Goal: Task Accomplishment & Management: Use online tool/utility

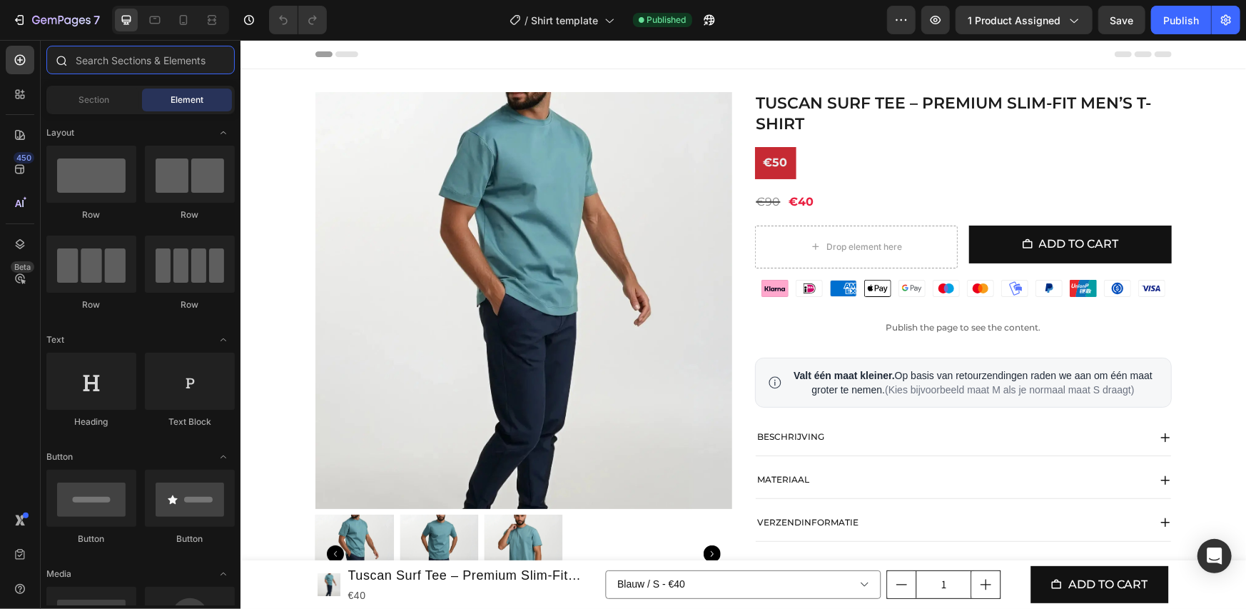
click at [108, 64] on input "text" at bounding box center [140, 60] width 188 height 29
click at [27, 98] on div at bounding box center [20, 94] width 29 height 29
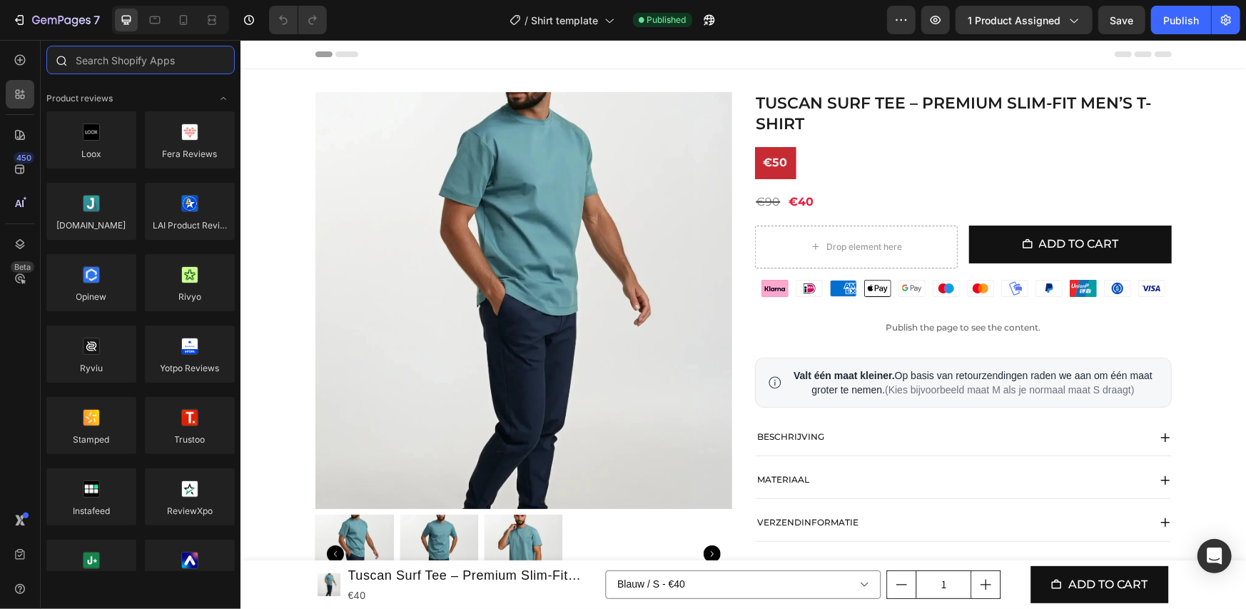
click at [114, 61] on input "text" at bounding box center [140, 60] width 188 height 29
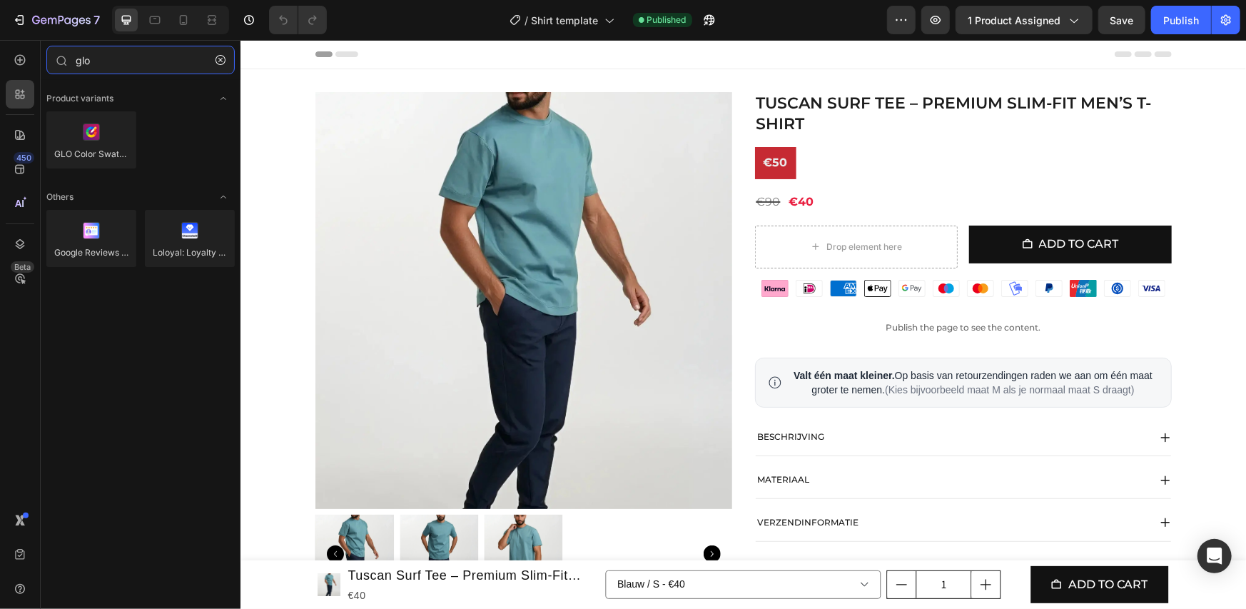
type input "glo"
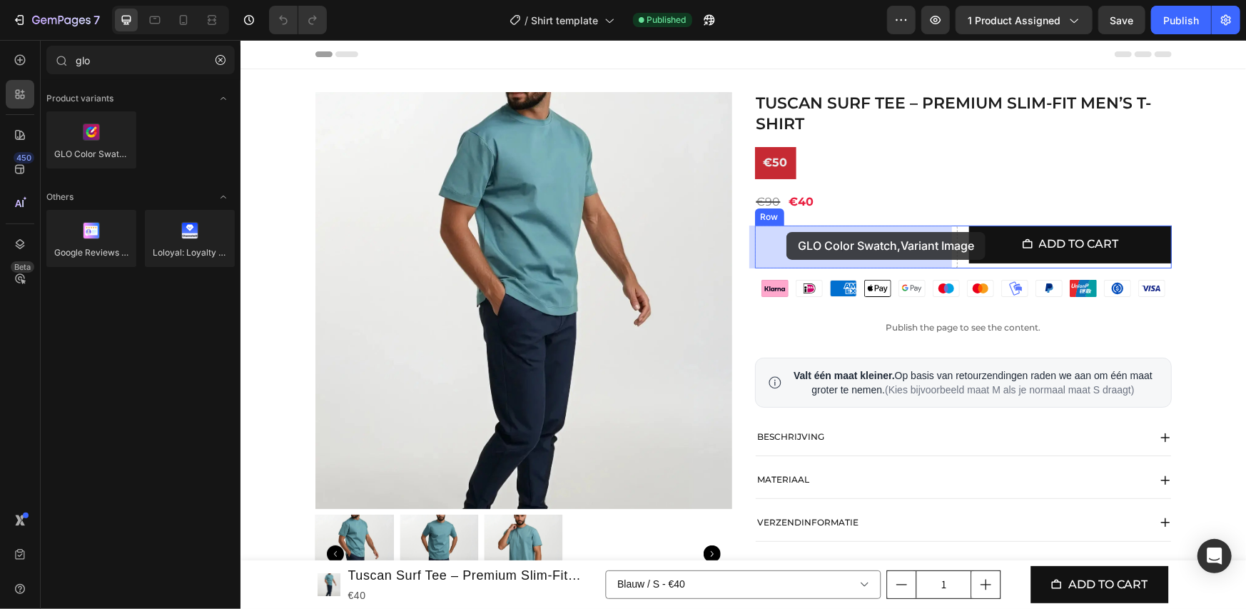
drag, startPoint x: 967, startPoint y: 253, endPoint x: 786, endPoint y: 231, distance: 182.6
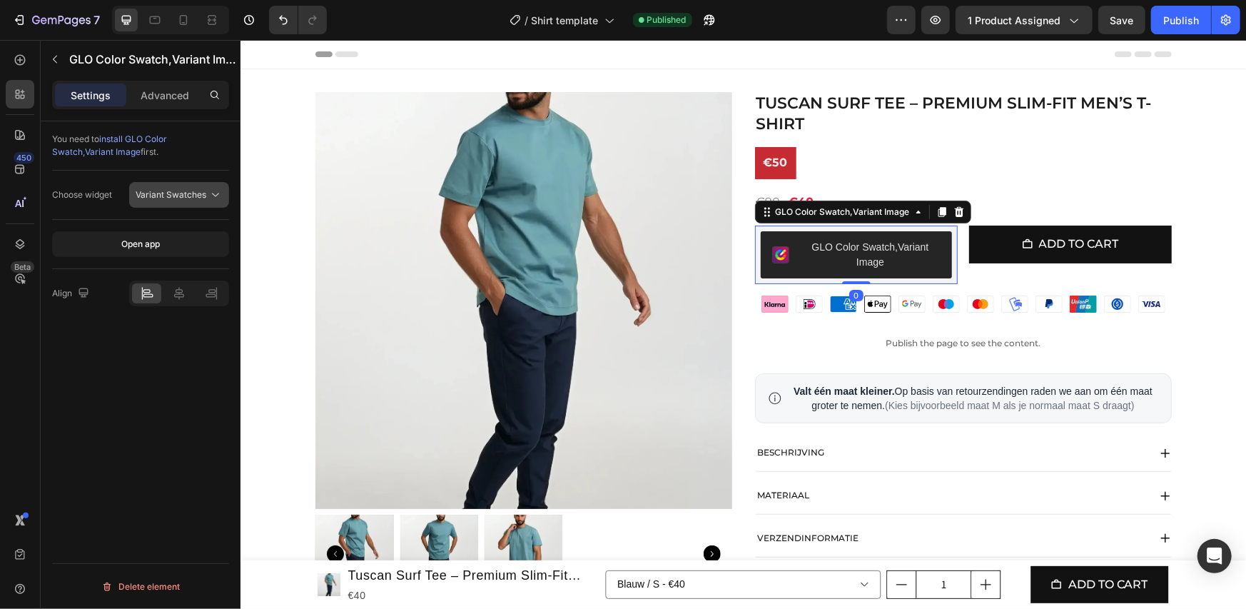
click at [183, 201] on button "Variant Swatches" at bounding box center [179, 195] width 100 height 26
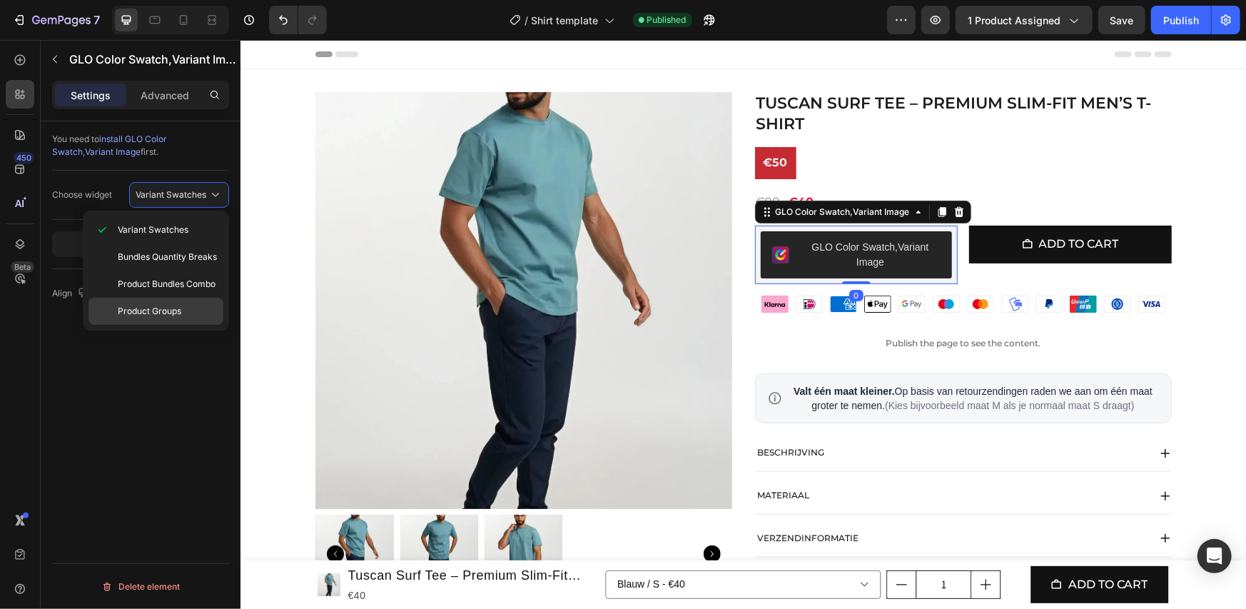
click at [168, 306] on span "Product Groups" at bounding box center [149, 311] width 63 height 13
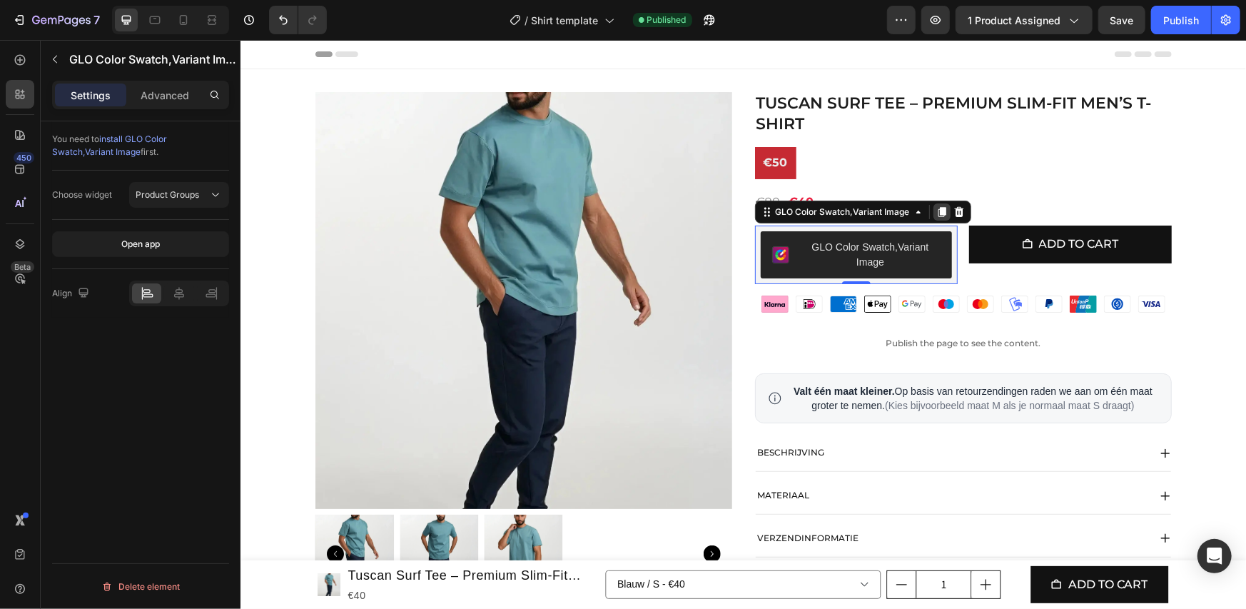
click at [935, 213] on icon at bounding box center [940, 210] width 11 height 11
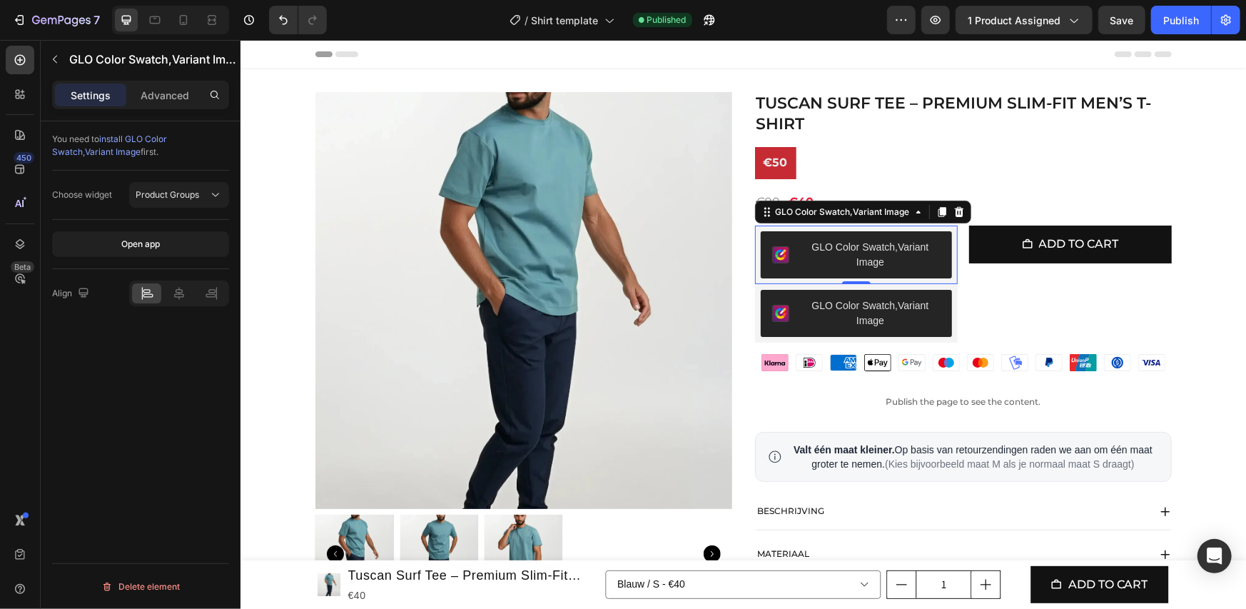
click at [803, 310] on div "GLO Color Swatch,Variant Image" at bounding box center [870, 313] width 140 height 30
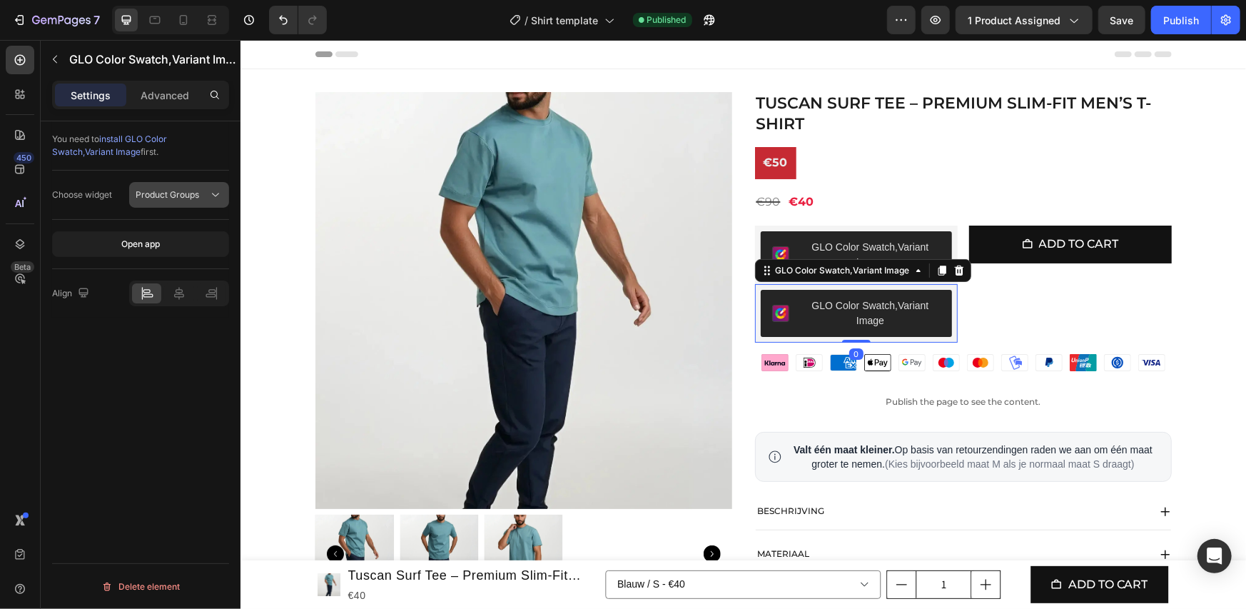
click at [166, 197] on span "Product Groups" at bounding box center [167, 194] width 63 height 11
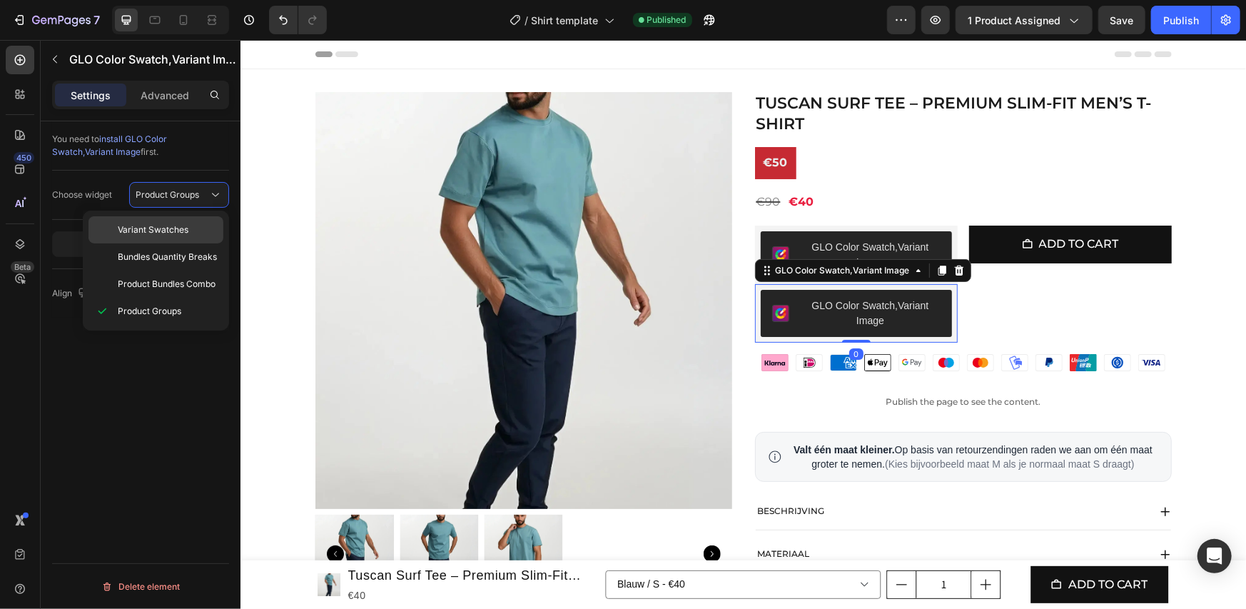
click at [195, 243] on div "Variant Swatches" at bounding box center [155, 256] width 135 height 27
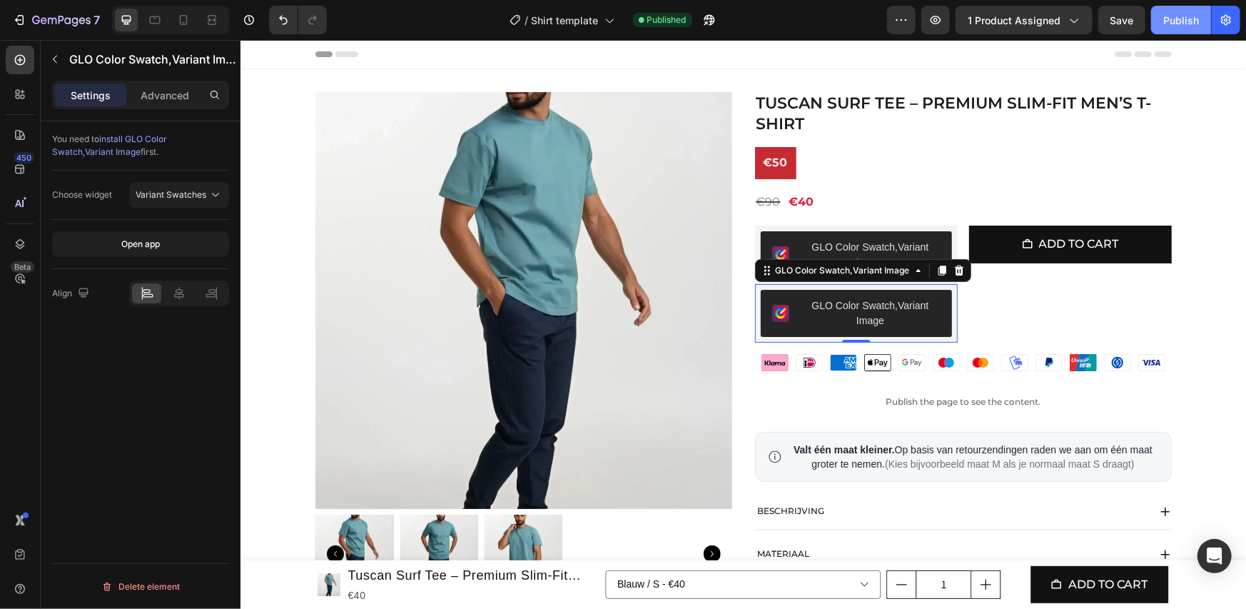
click at [1186, 19] on div "Publish" at bounding box center [1181, 20] width 36 height 15
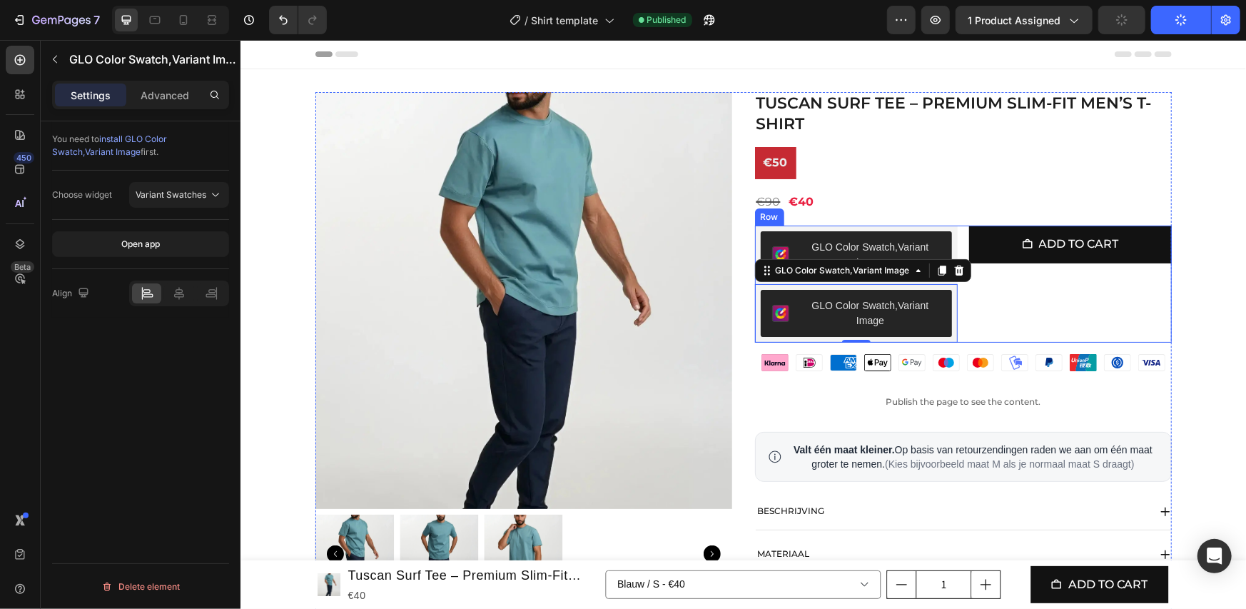
click at [1011, 296] on div "Add to cart Add to Cart" at bounding box center [1069, 283] width 203 height 117
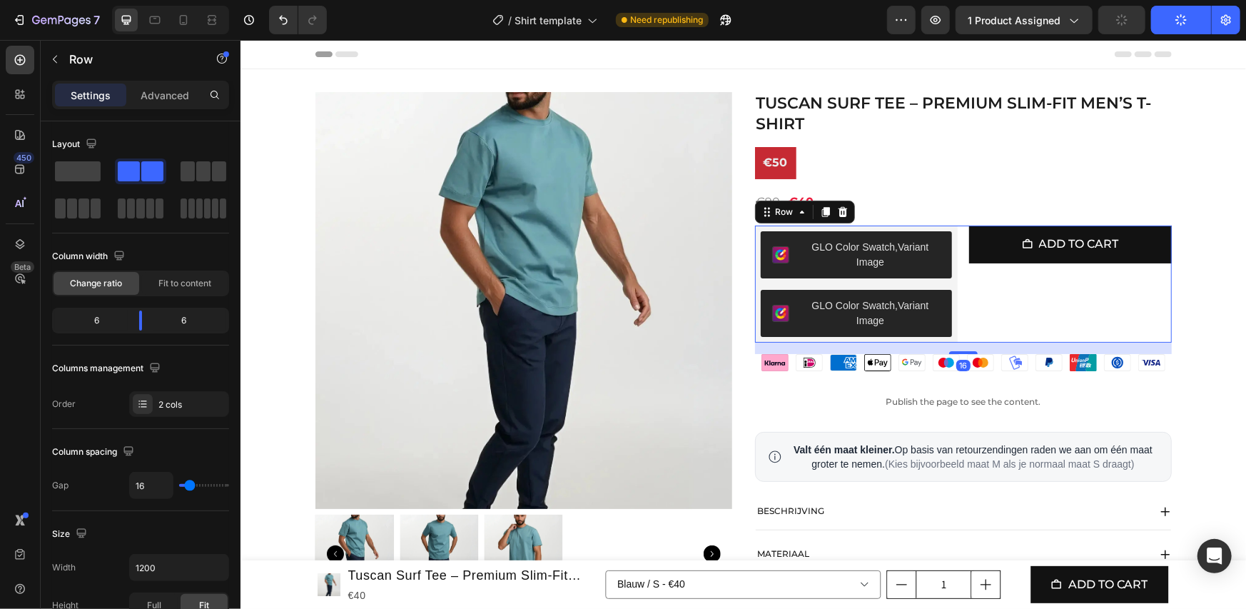
click at [1011, 296] on div "Add to cart Add to Cart" at bounding box center [1069, 283] width 203 height 117
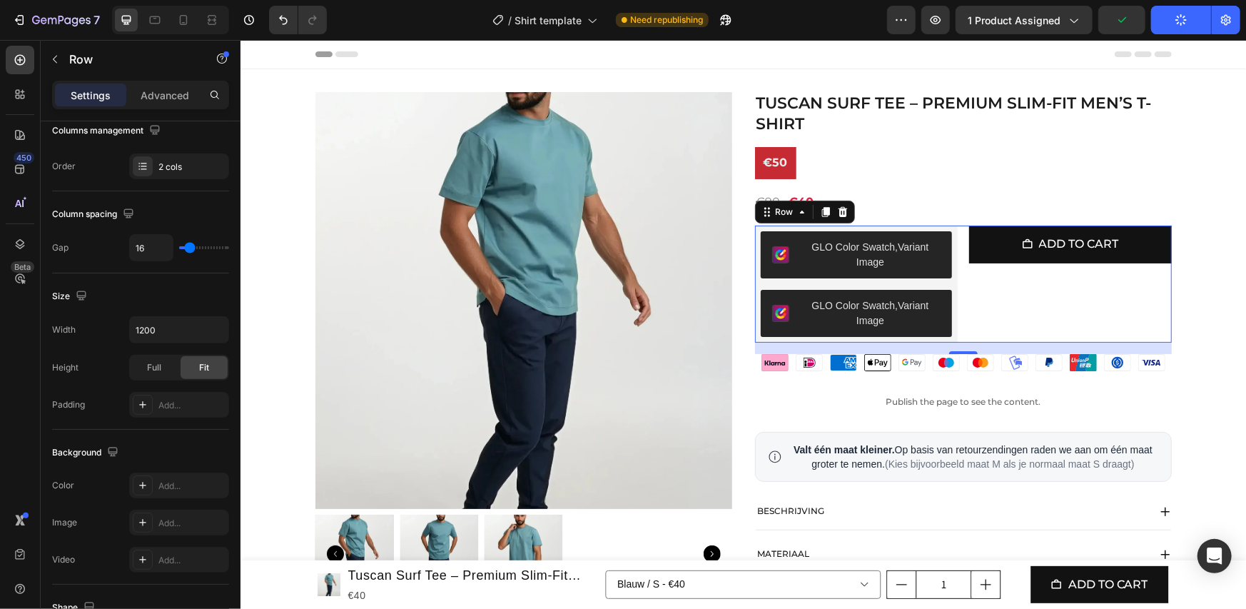
scroll to position [504, 0]
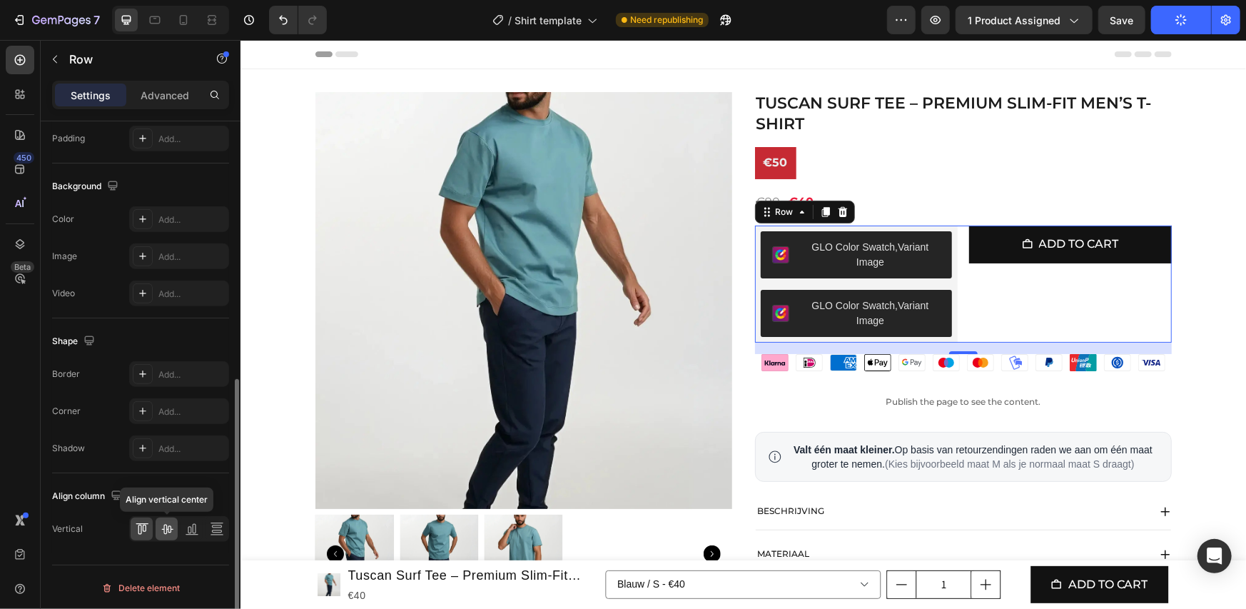
click at [167, 527] on icon at bounding box center [167, 529] width 14 height 14
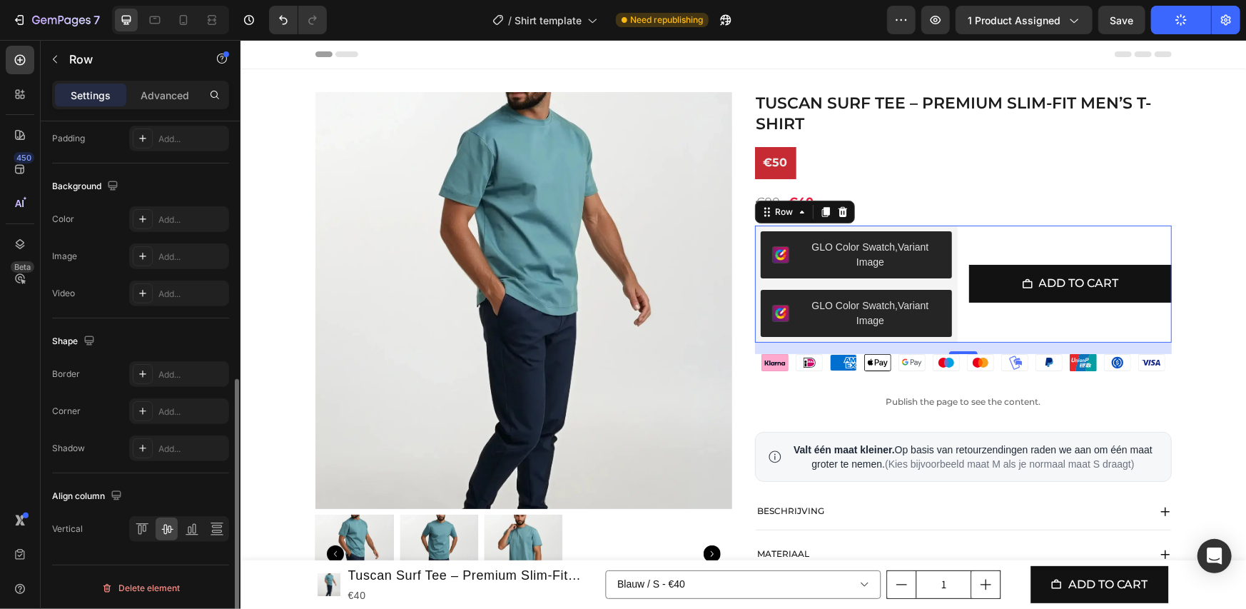
click at [158, 484] on div "Align column" at bounding box center [140, 495] width 177 height 23
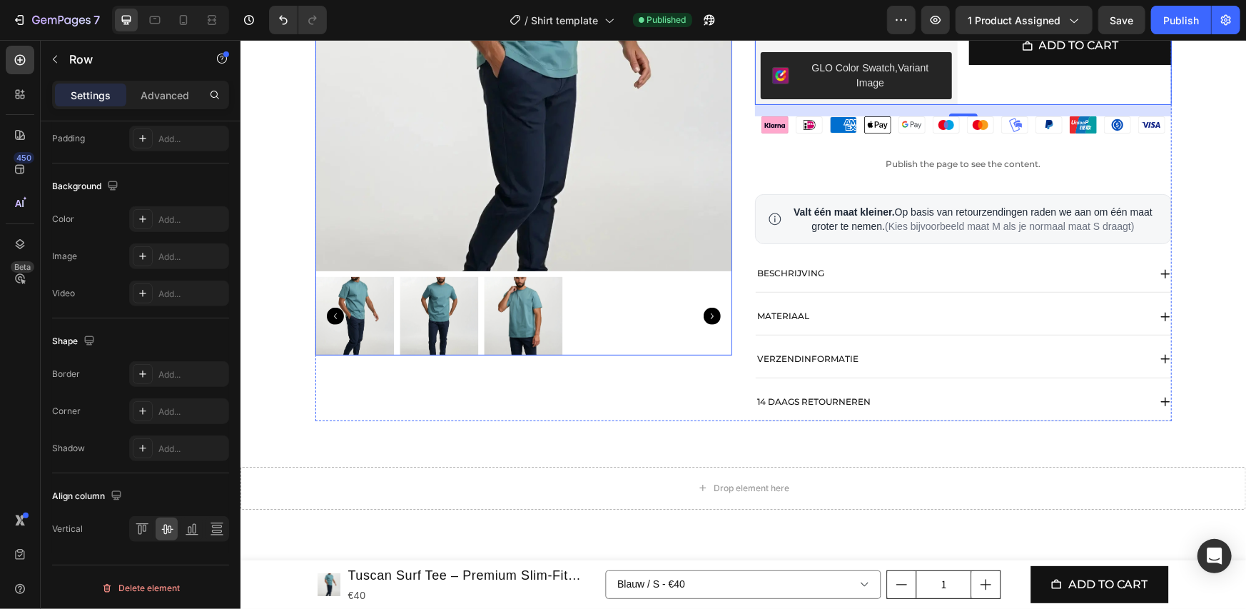
scroll to position [0, 0]
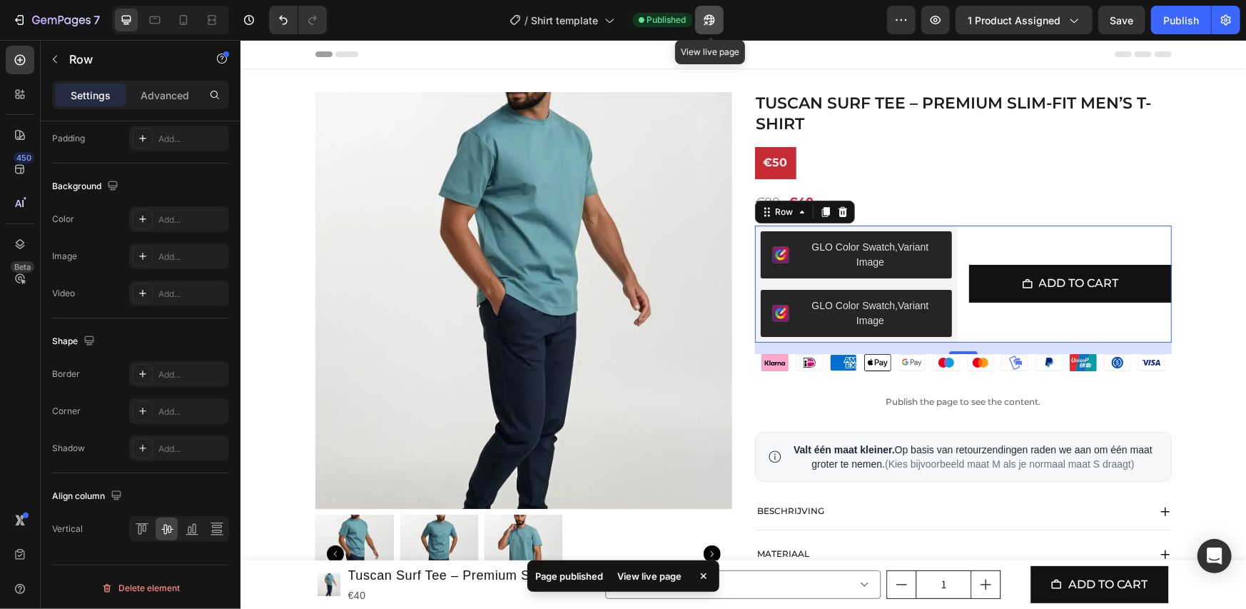
click at [706, 20] on icon "button" at bounding box center [709, 20] width 14 height 14
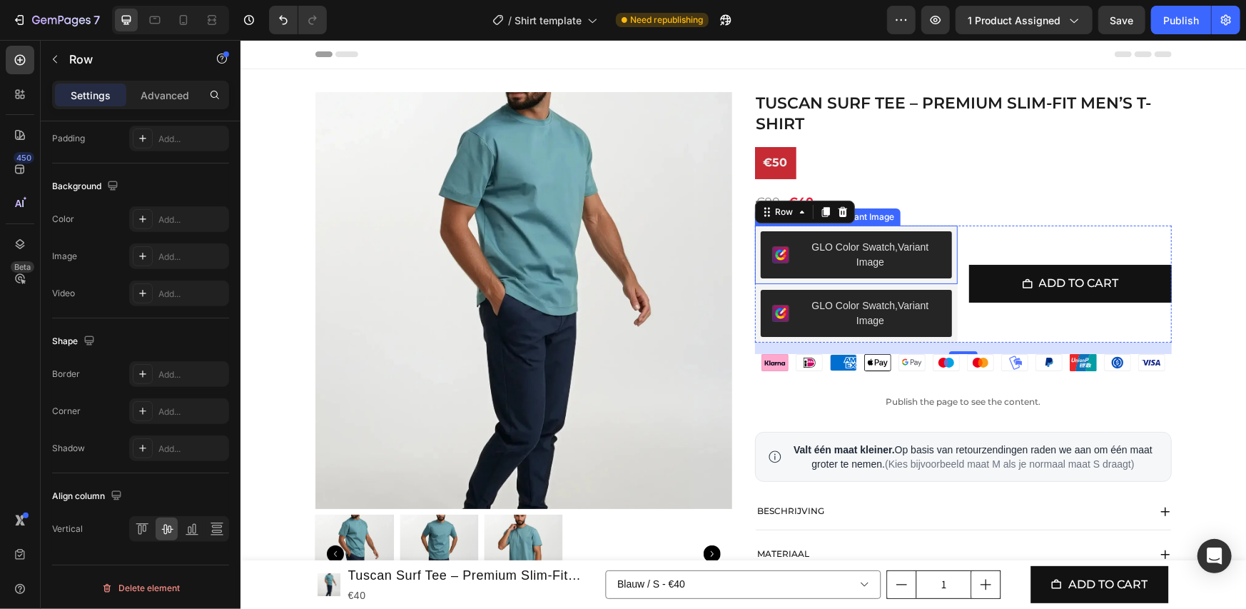
click at [788, 263] on div "GLO Color Swatch,Variant Image" at bounding box center [855, 254] width 168 height 30
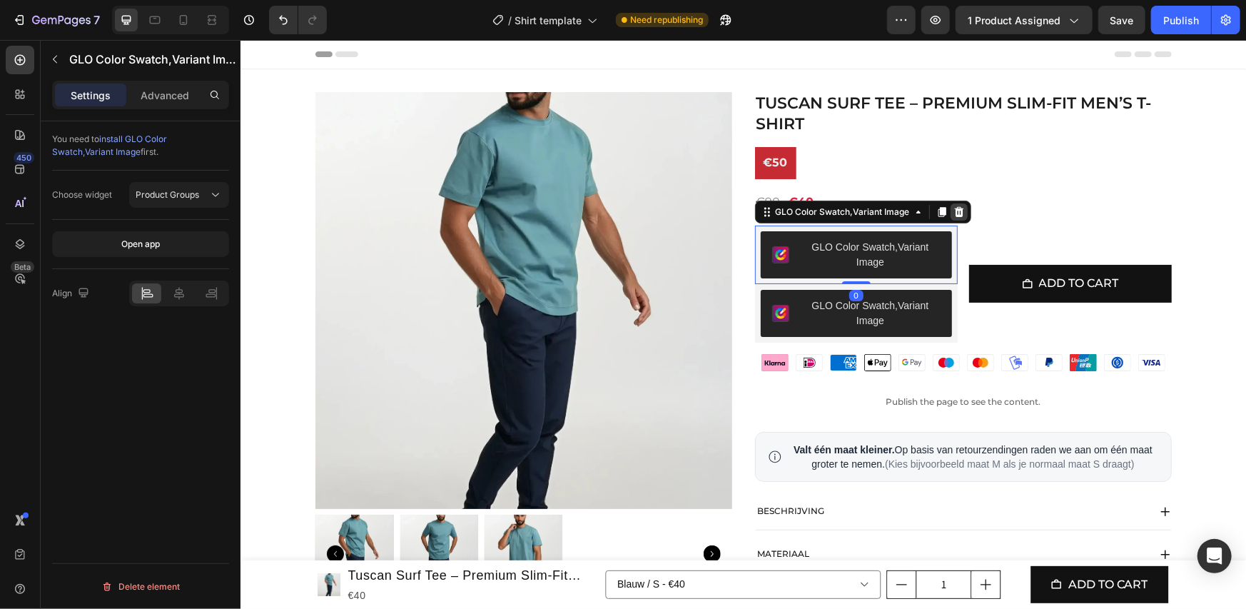
click at [953, 208] on icon at bounding box center [957, 211] width 9 height 10
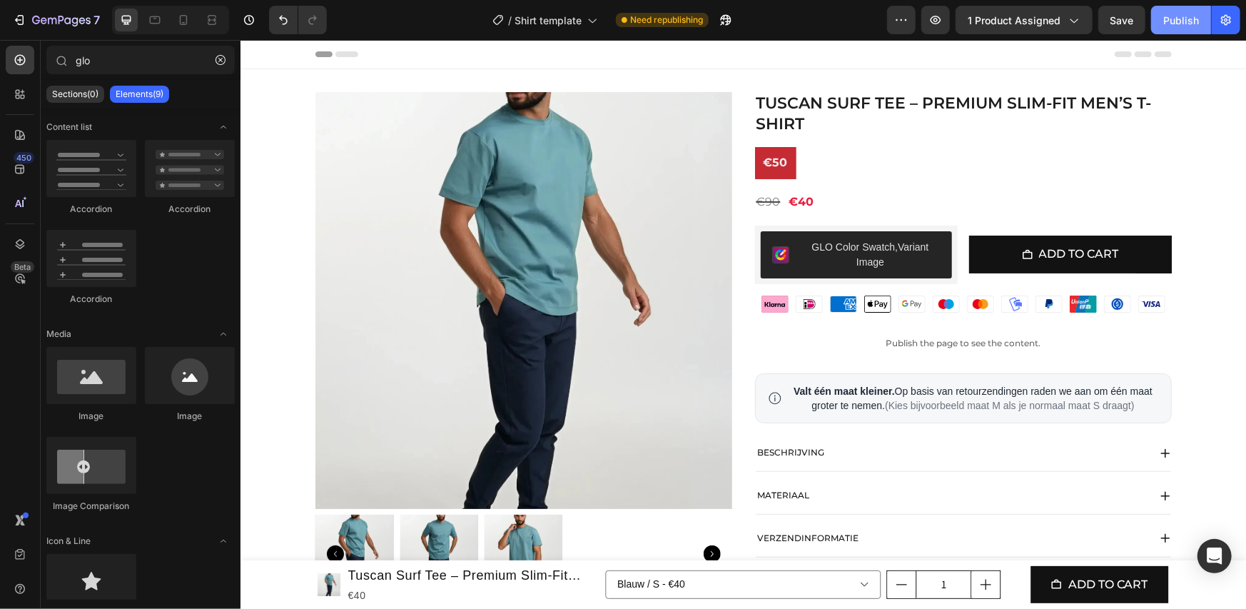
click at [1172, 14] on div "Publish" at bounding box center [1181, 20] width 36 height 15
click at [954, 250] on div "GLO Color Swatch,Variant Image GLO Color Swatch,Variant Image Add to cart Add t…" at bounding box center [962, 254] width 417 height 59
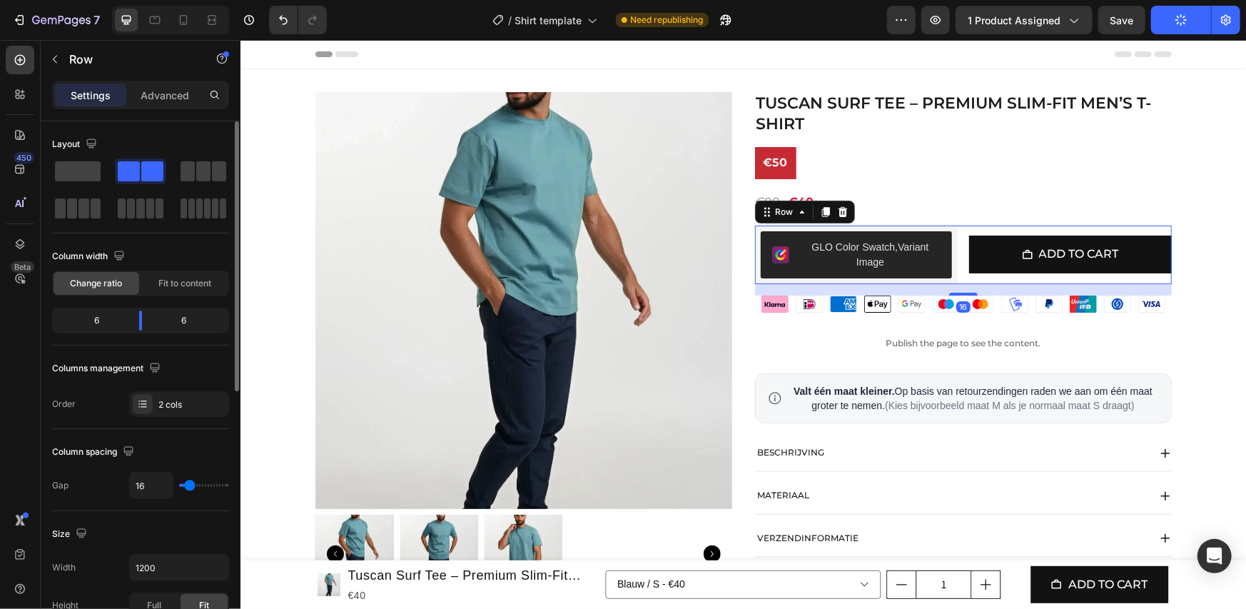
scroll to position [476, 0]
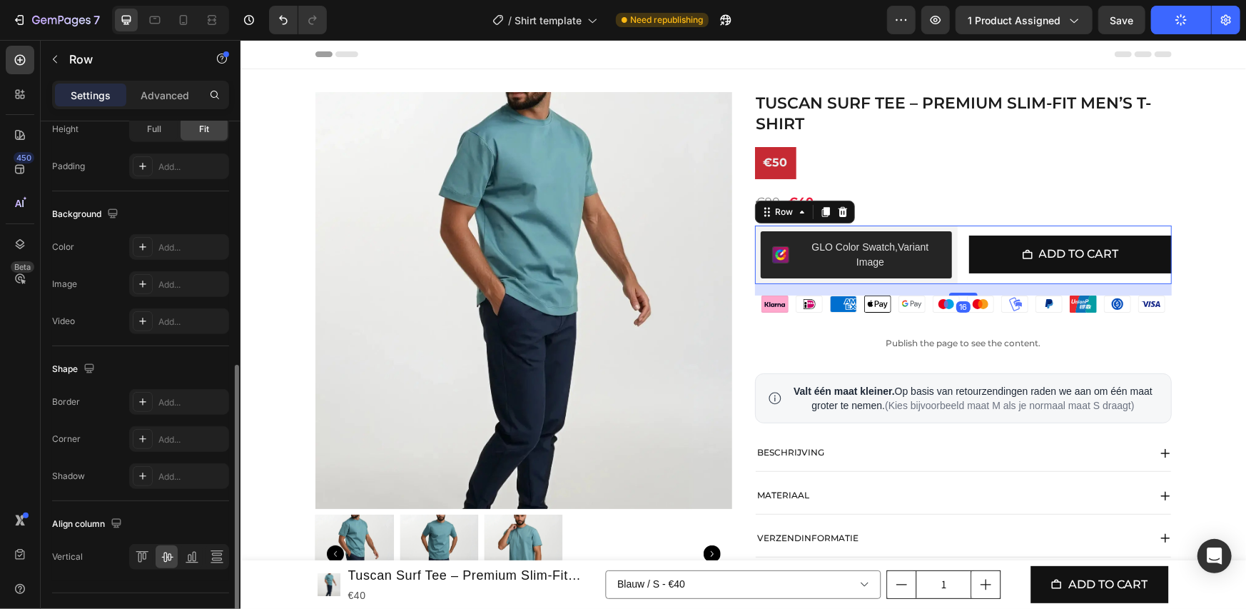
click at [166, 358] on div "Shape" at bounding box center [140, 368] width 177 height 23
